Goal: Understand process/instructions: Learn how to perform a task or action

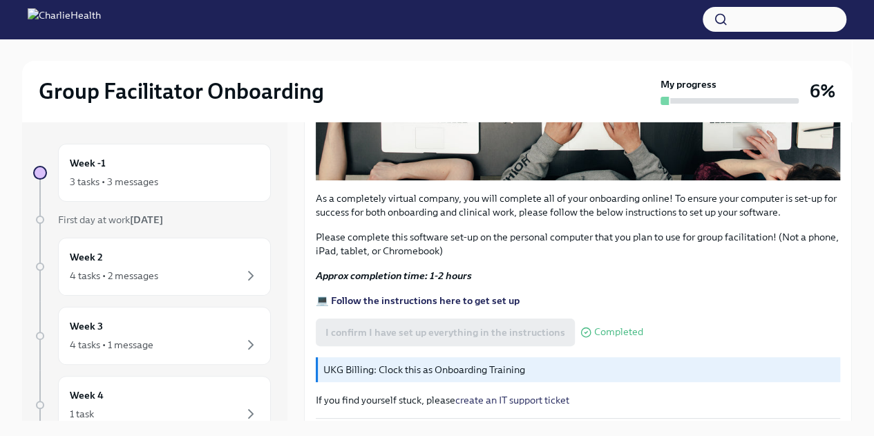
scroll to position [481, 0]
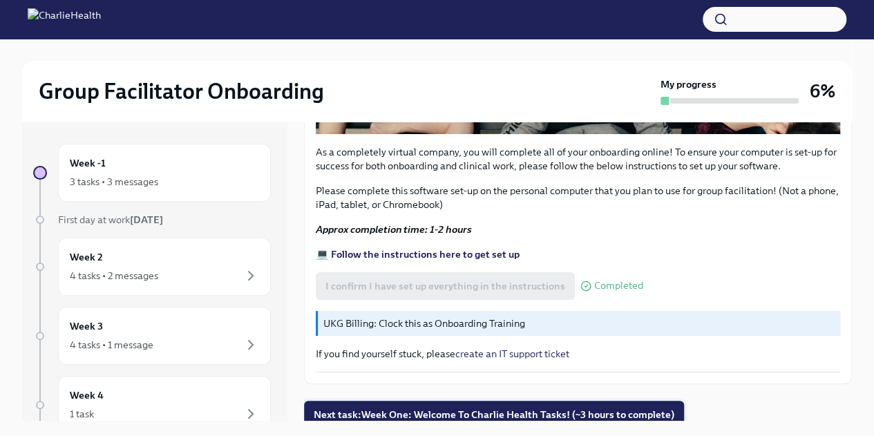
click at [550, 401] on button "Next task : Week One: Welcome To Charlie Health Tasks! (~3 hours to complete)" at bounding box center [494, 415] width 380 height 28
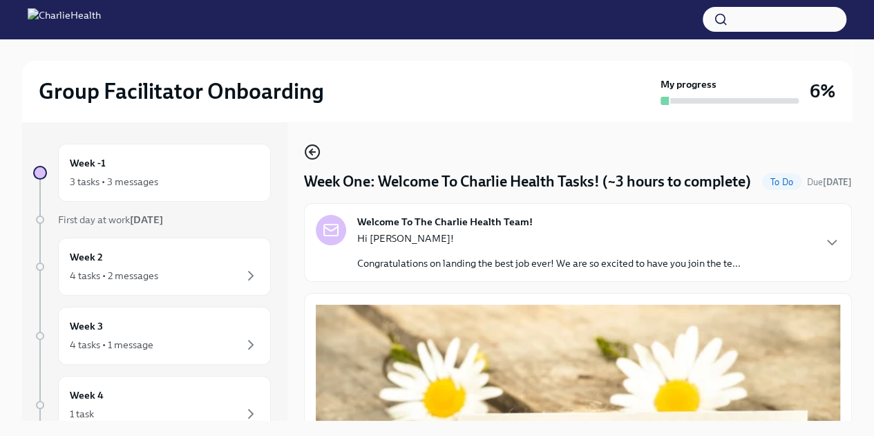
click at [315, 147] on icon "button" at bounding box center [312, 152] width 17 height 17
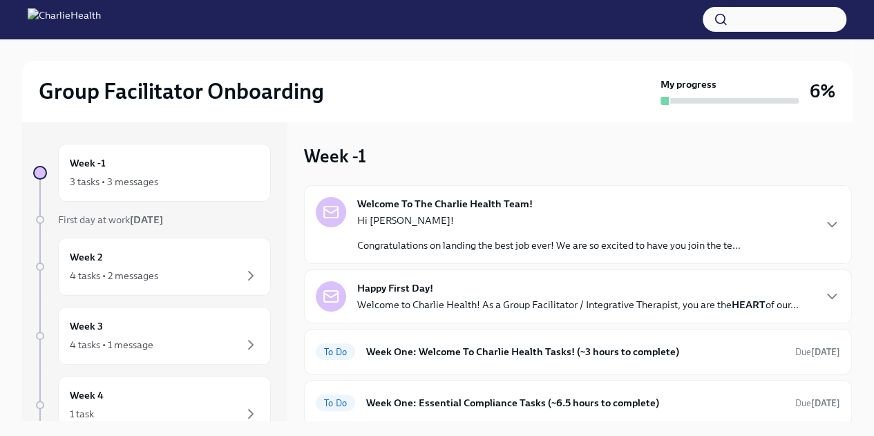
click at [717, 253] on div "Welcome To The Charlie Health Team! Hi [PERSON_NAME]! Congratulations on landin…" at bounding box center [578, 224] width 548 height 79
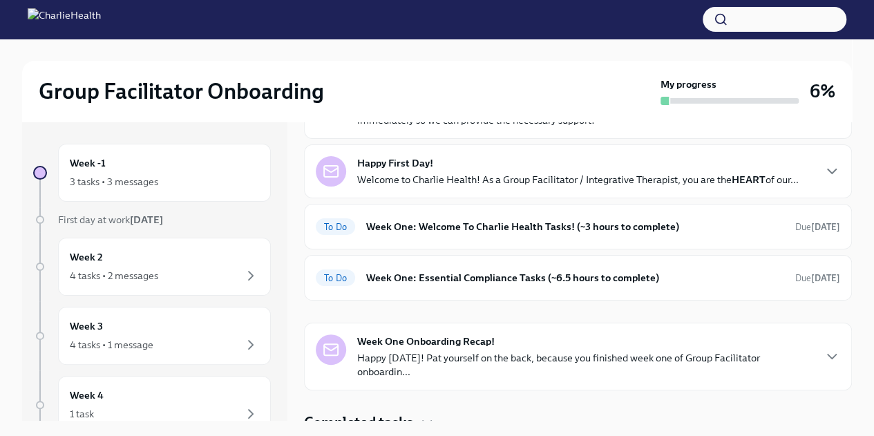
scroll to position [639, 0]
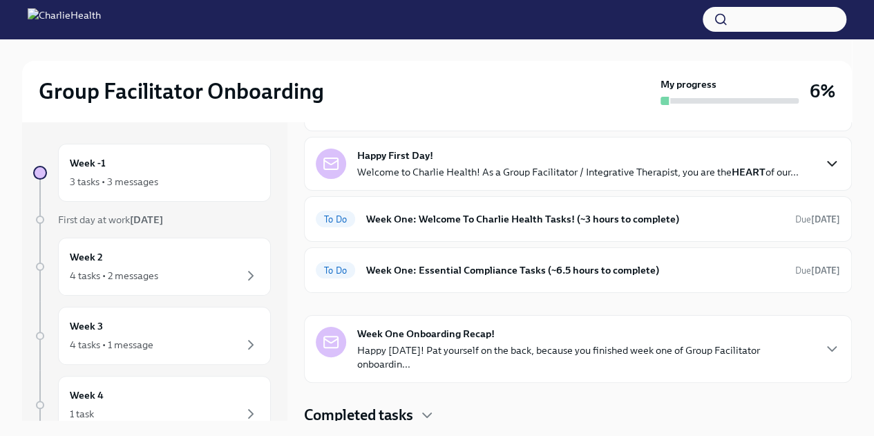
click at [828, 166] on icon "button" at bounding box center [832, 164] width 8 height 4
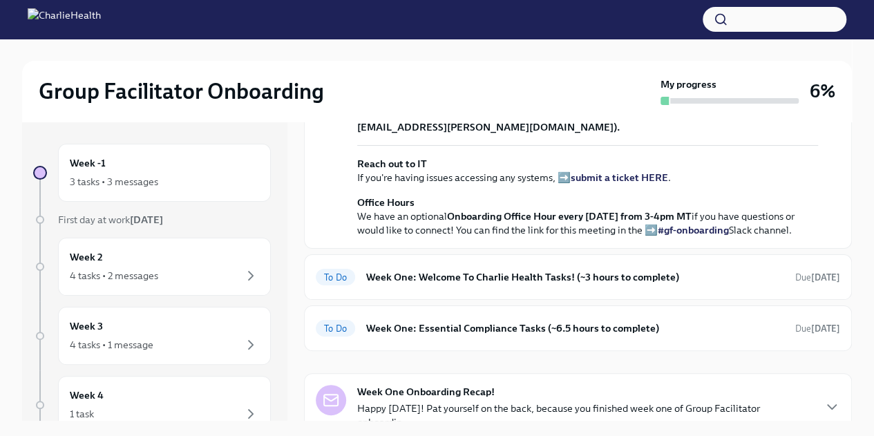
scroll to position [965, 0]
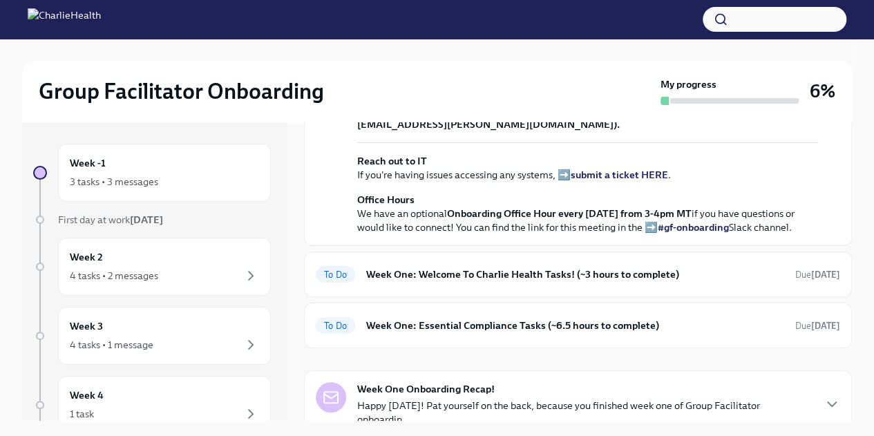
click at [604, 39] on strong "view the FULL onboarding plan HERE" at bounding box center [560, 33] width 171 height 12
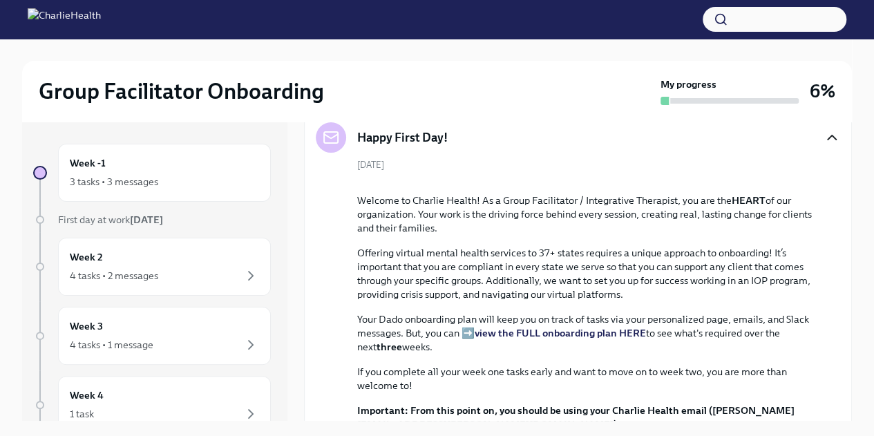
scroll to position [662, 0]
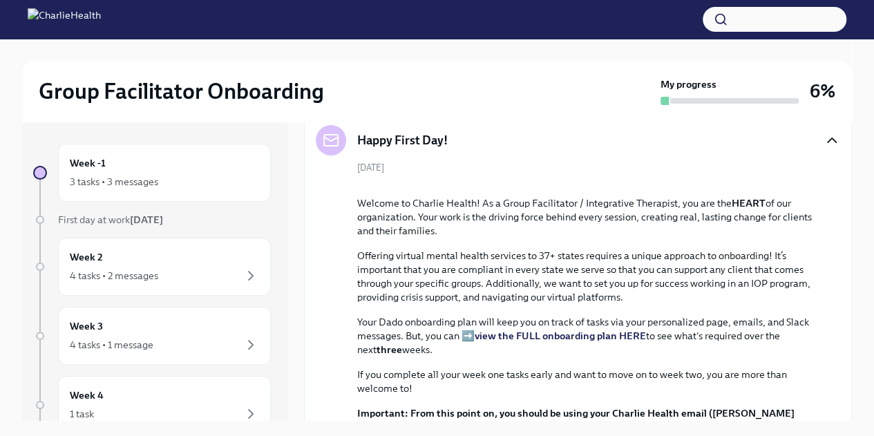
click at [828, 142] on icon "button" at bounding box center [832, 140] width 8 height 4
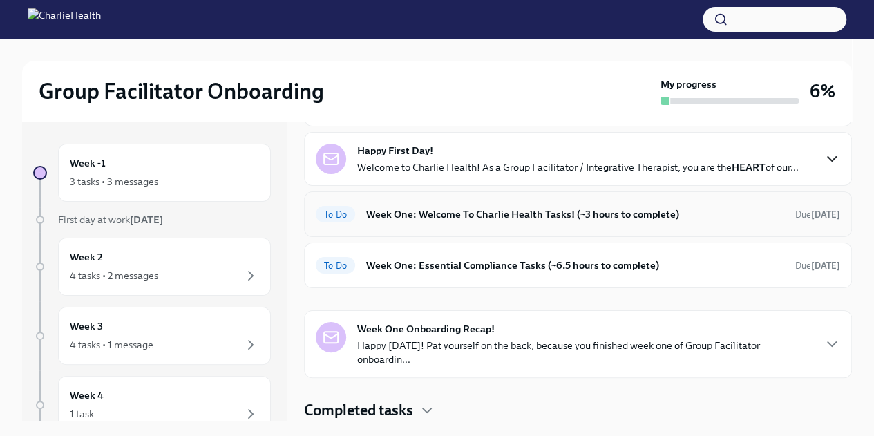
click at [745, 222] on h6 "Week One: Welcome To Charlie Health Tasks! (~3 hours to complete)" at bounding box center [575, 214] width 418 height 15
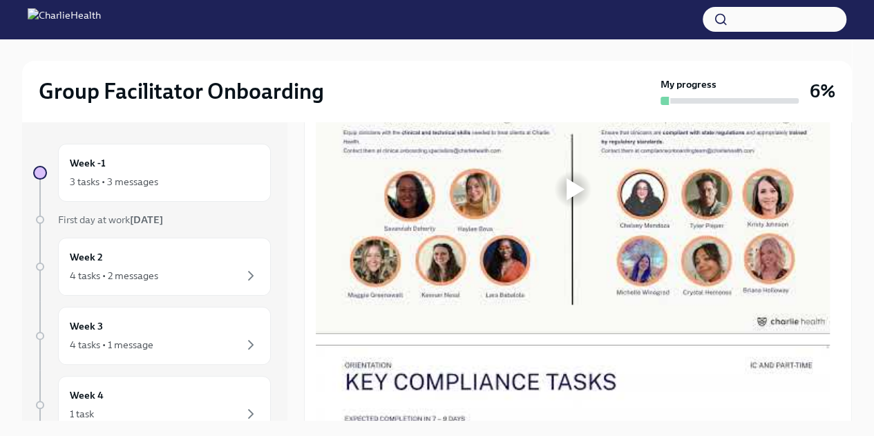
scroll to position [784, 0]
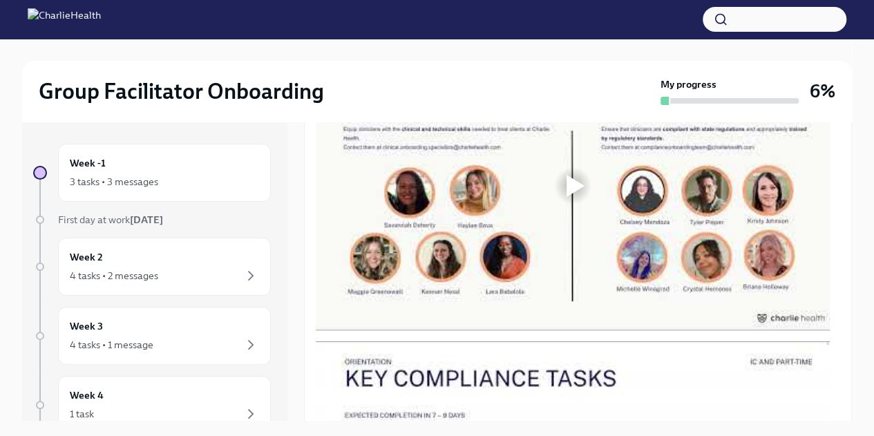
click at [605, 221] on div at bounding box center [573, 186] width 514 height 290
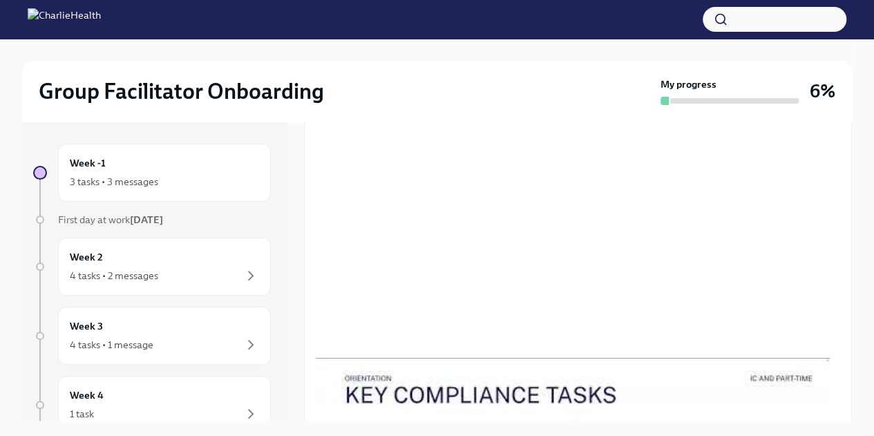
scroll to position [775, 0]
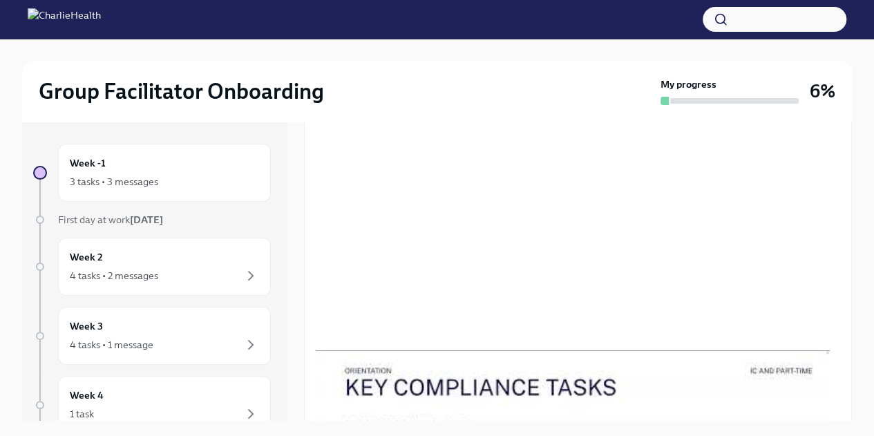
click at [566, 18] on div at bounding box center [437, 19] width 874 height 39
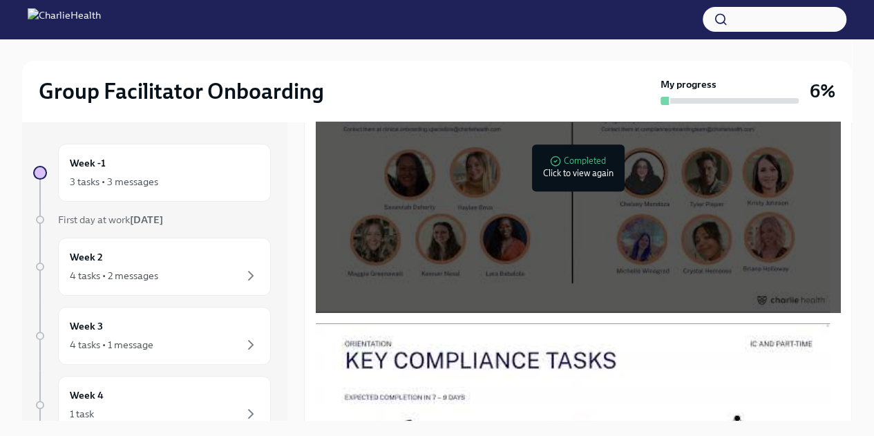
scroll to position [809, 0]
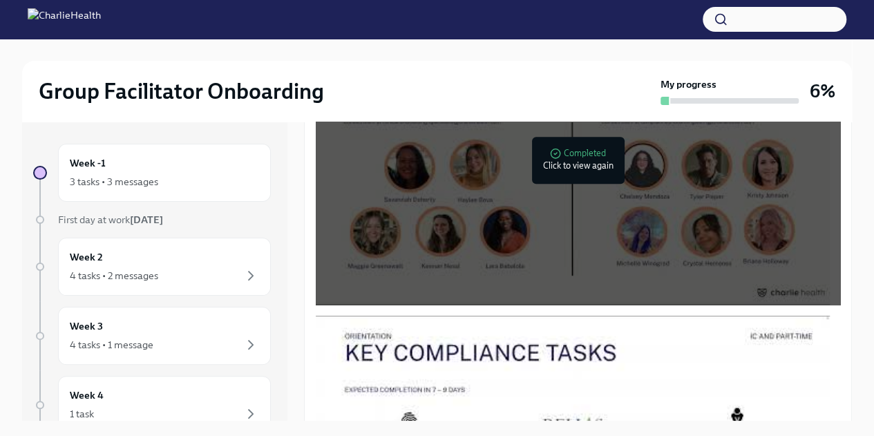
click at [569, 171] on div at bounding box center [576, 160] width 18 height 22
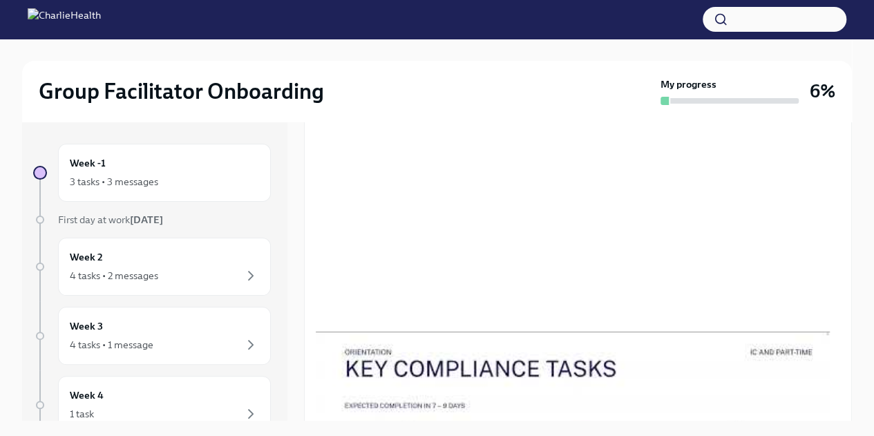
scroll to position [796, 0]
drag, startPoint x: 851, startPoint y: 255, endPoint x: 850, endPoint y: 225, distance: 29.7
click at [850, 225] on div "Group Facilitator Onboarding My progress 6% Week -1 3 tasks • 3 messages First …" at bounding box center [437, 249] width 874 height 421
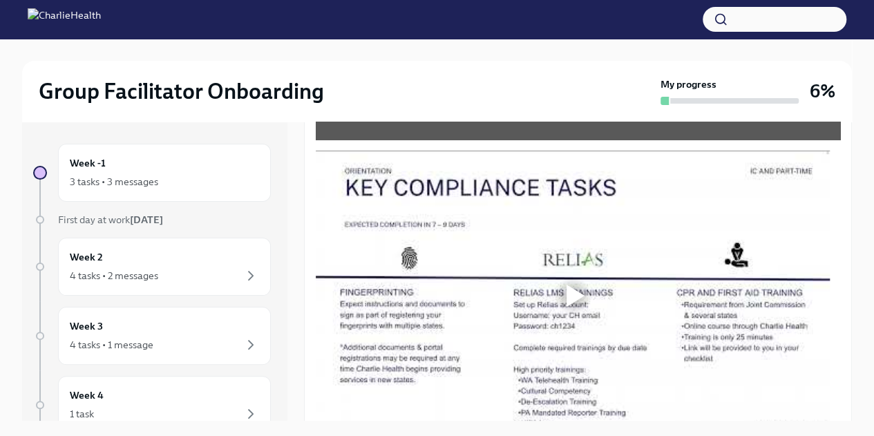
scroll to position [1015, 0]
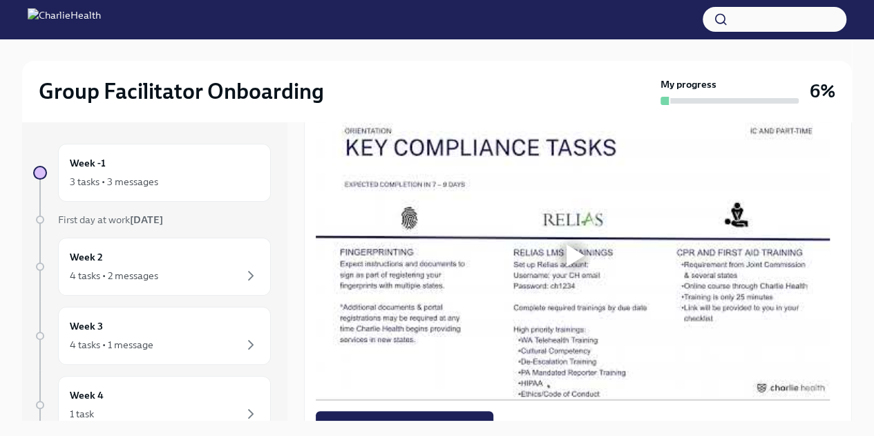
click at [572, 267] on div at bounding box center [576, 256] width 18 height 22
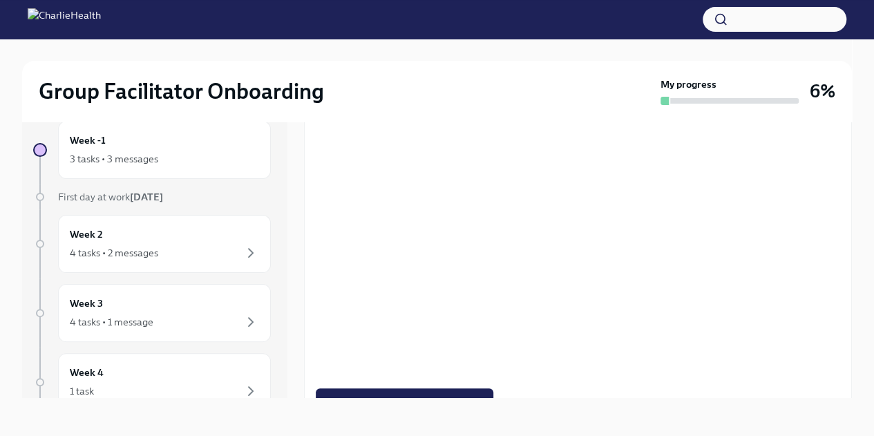
scroll to position [23, 0]
click at [853, 259] on div "Group Facilitator Onboarding My progress 6% Week -1 3 tasks • 3 messages First …" at bounding box center [437, 225] width 874 height 421
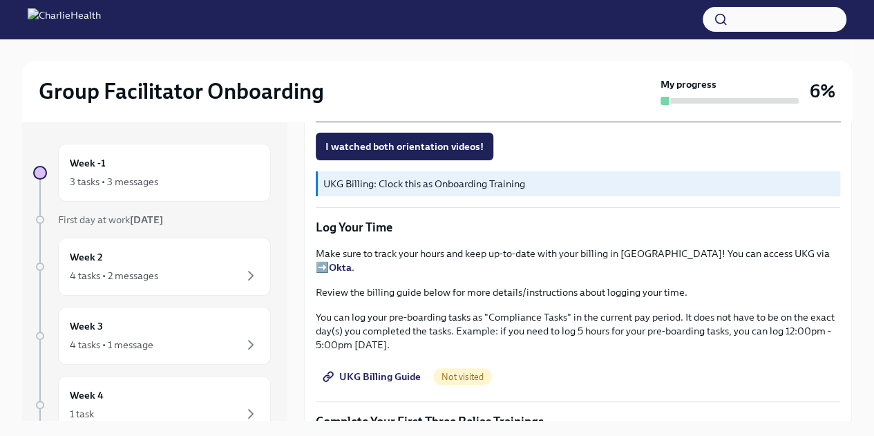
scroll to position [1296, 0]
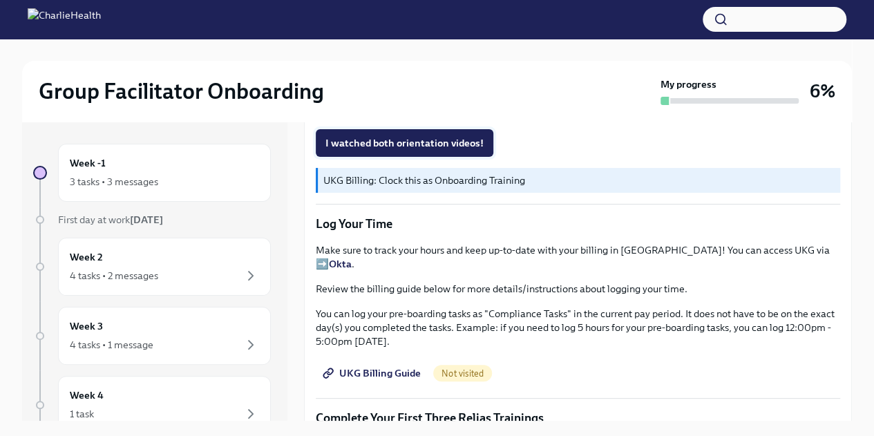
click at [411, 150] on span "I watched both orientation videos!" at bounding box center [404, 143] width 158 height 14
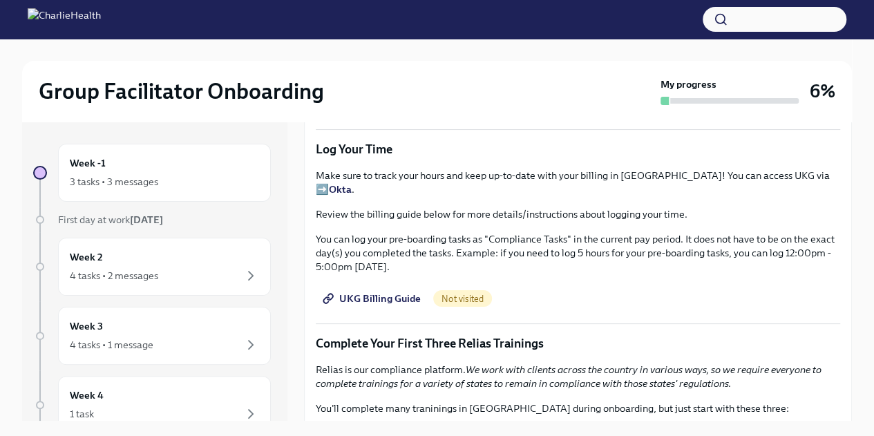
scroll to position [1375, 0]
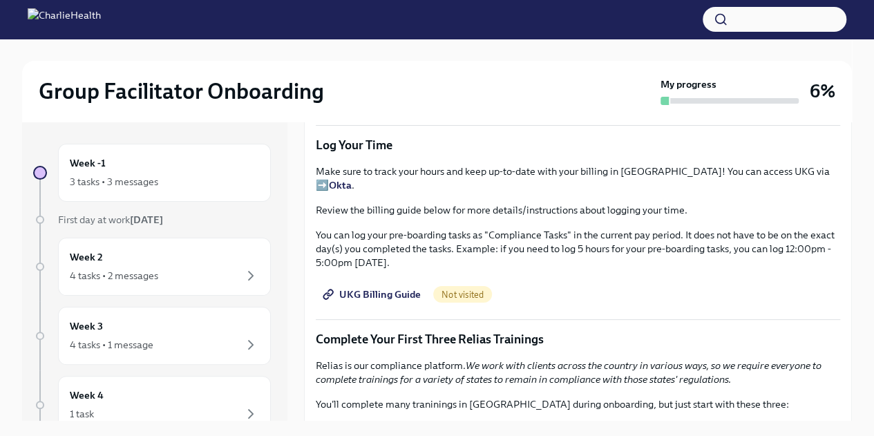
click at [372, 302] on link "UKG Billing Guide" at bounding box center [373, 295] width 115 height 28
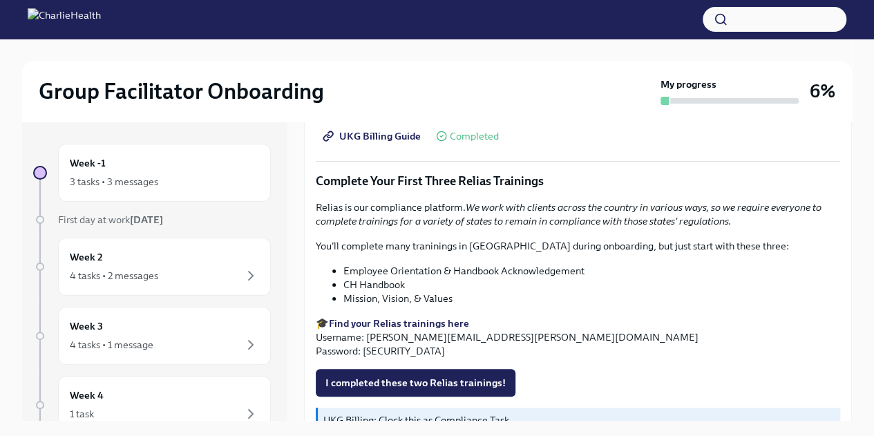
scroll to position [1595, 0]
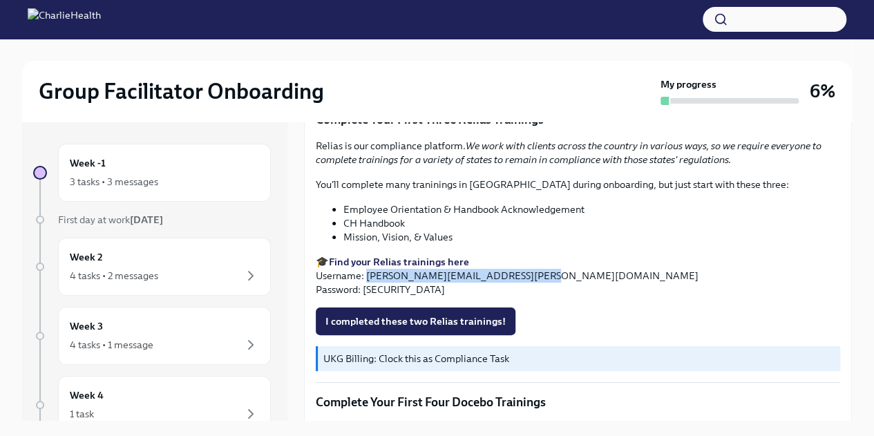
drag, startPoint x: 517, startPoint y: 274, endPoint x: 368, endPoint y: 273, distance: 149.3
click at [368, 273] on p "🎓 Find your Relias trainings here Username: [PERSON_NAME][EMAIL_ADDRESS][PERSON…" at bounding box center [578, 275] width 525 height 41
copy p "[PERSON_NAME][EMAIL_ADDRESS][PERSON_NAME][DOMAIN_NAME]"
click at [413, 260] on strong "Find your Relias trainings here" at bounding box center [399, 262] width 140 height 12
